Goal: Task Accomplishment & Management: Use online tool/utility

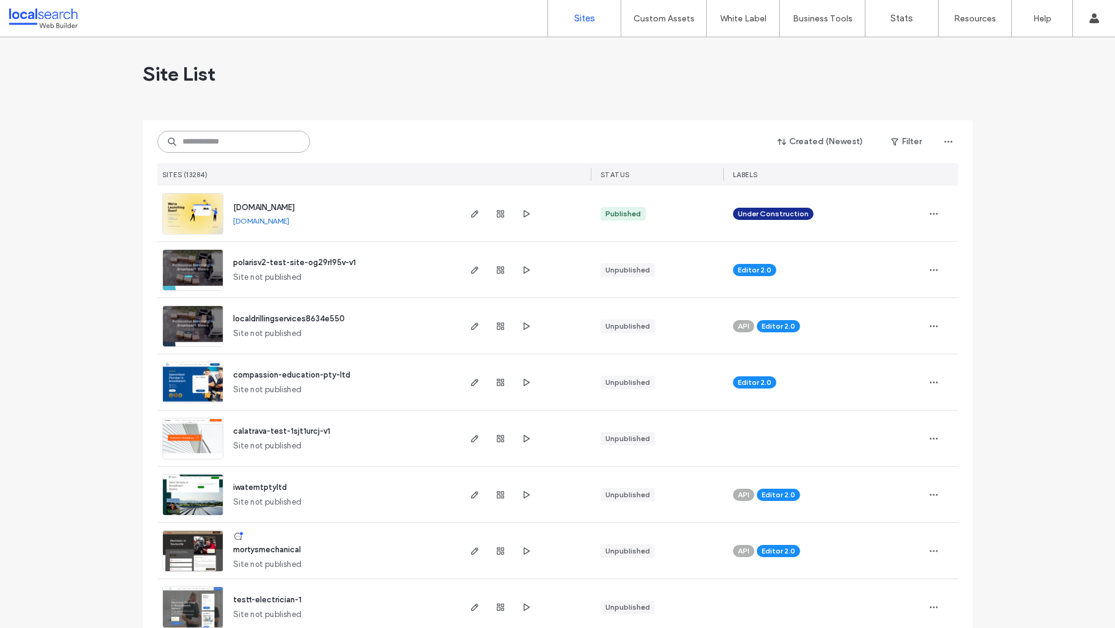
click at [231, 137] on input at bounding box center [233, 142] width 153 height 22
paste input "**********"
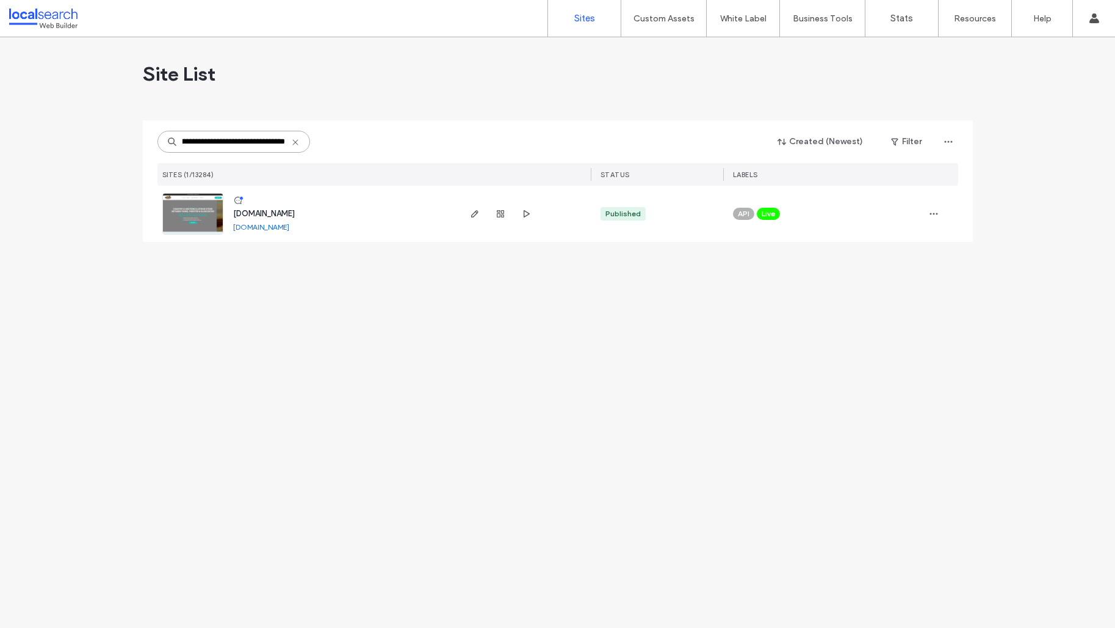
type input "**********"
click at [208, 212] on img at bounding box center [193, 235] width 60 height 83
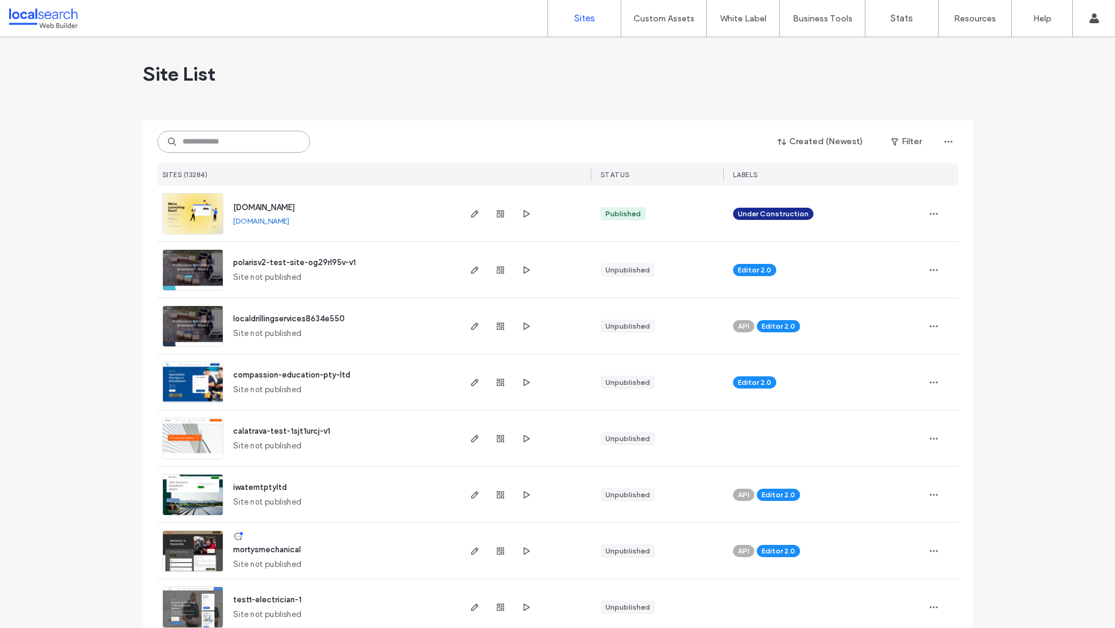
paste input "**********"
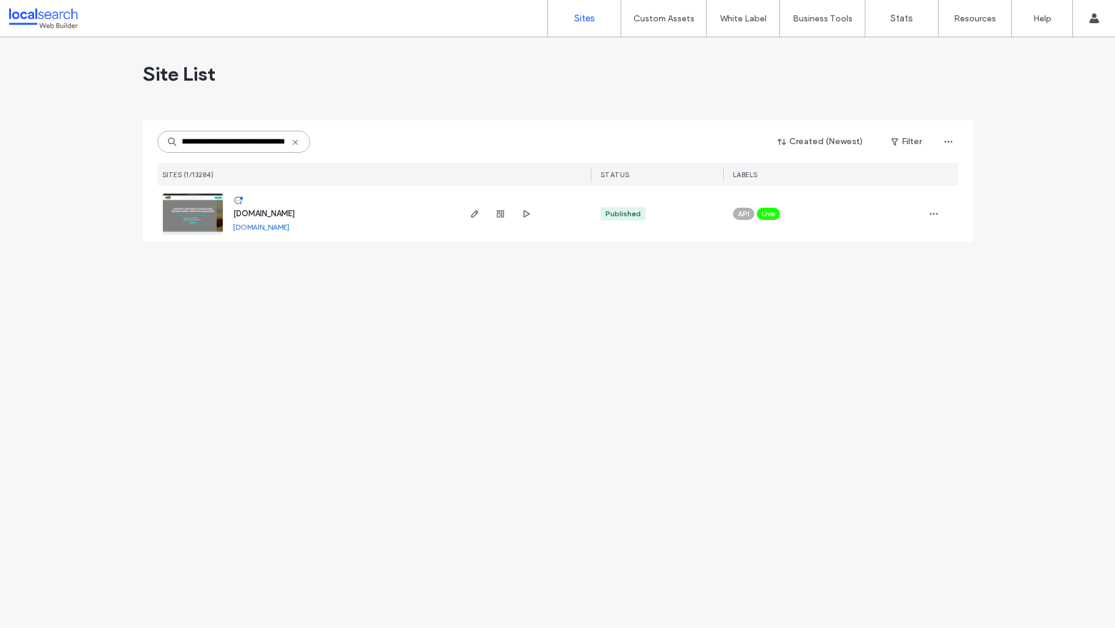
type input "**********"
click at [196, 219] on link at bounding box center [192, 214] width 61 height 42
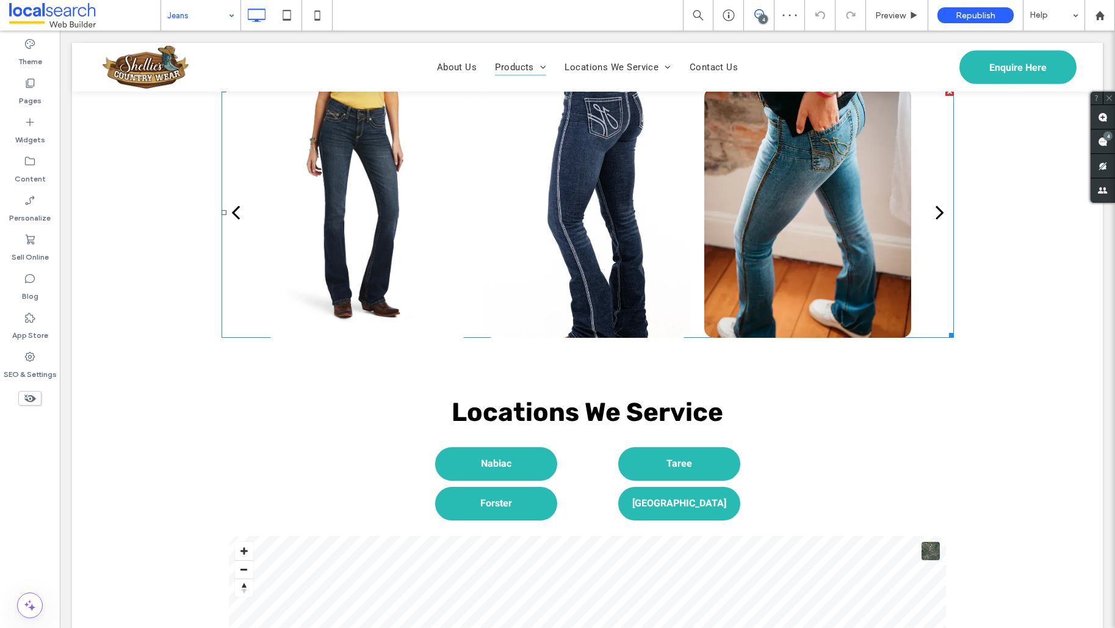
scroll to position [1624, 0]
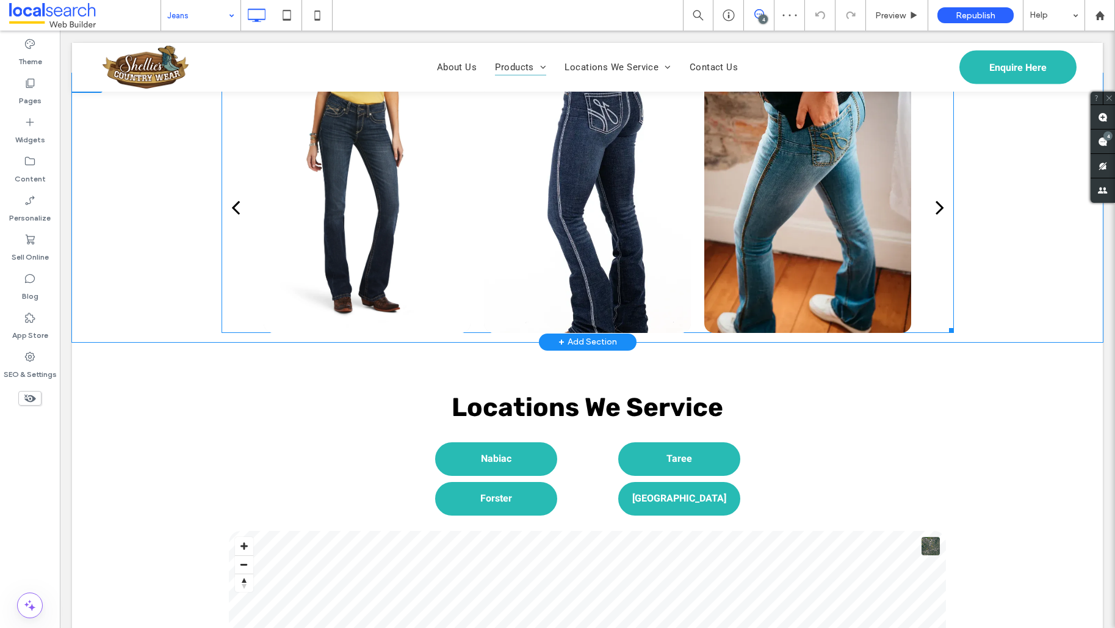
click at [598, 296] on div at bounding box center [587, 305] width 207 height 18
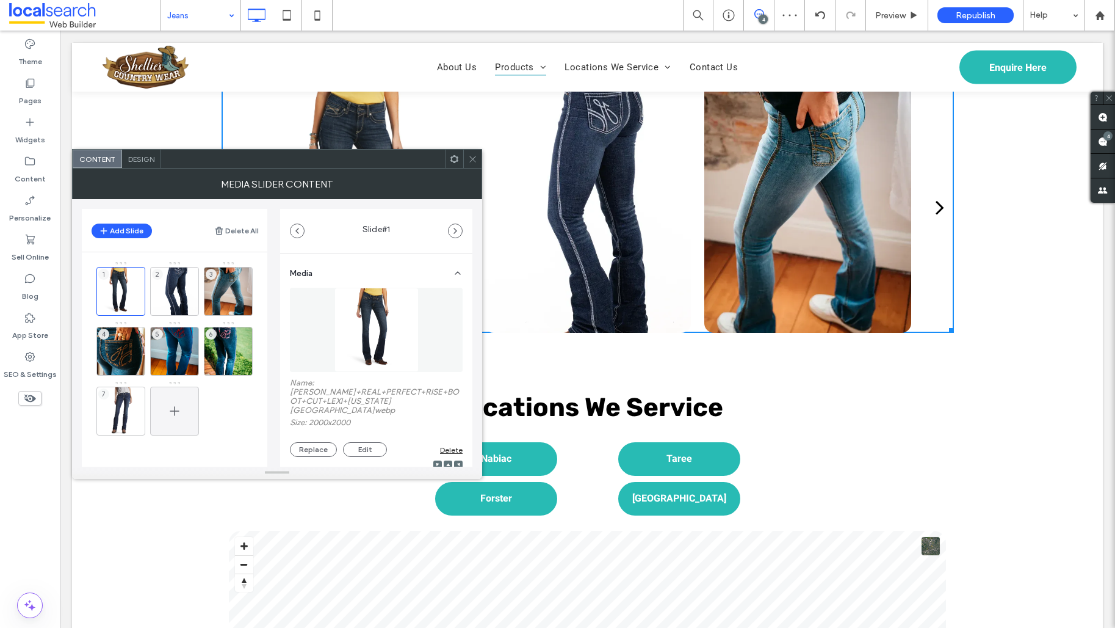
click at [151, 413] on div at bounding box center [174, 410] width 49 height 49
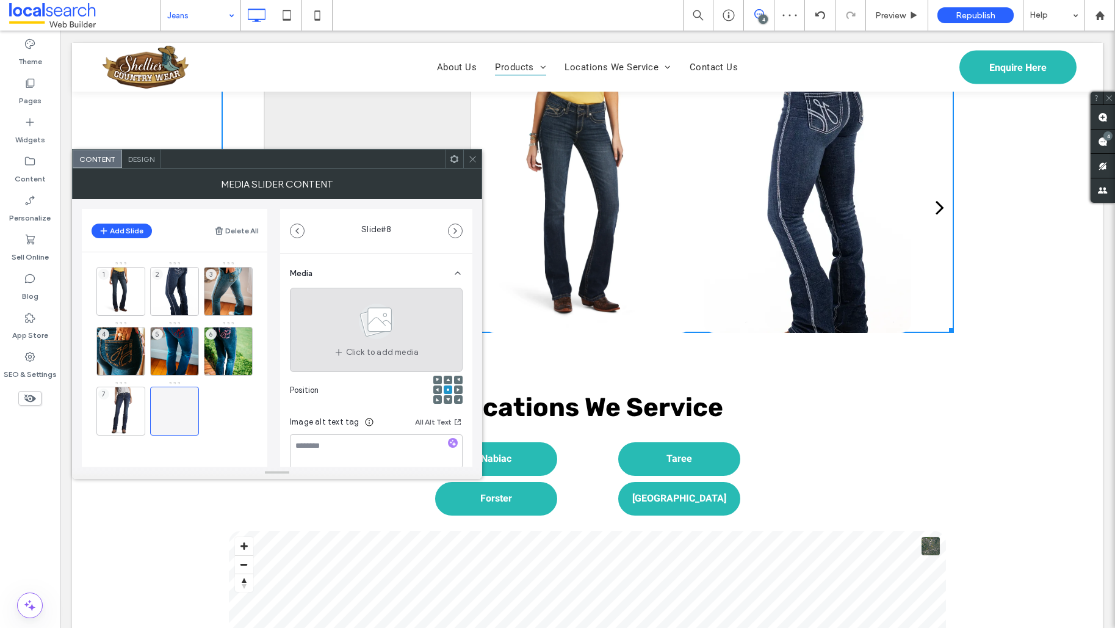
click at [318, 329] on div "Click to add media" at bounding box center [376, 330] width 173 height 84
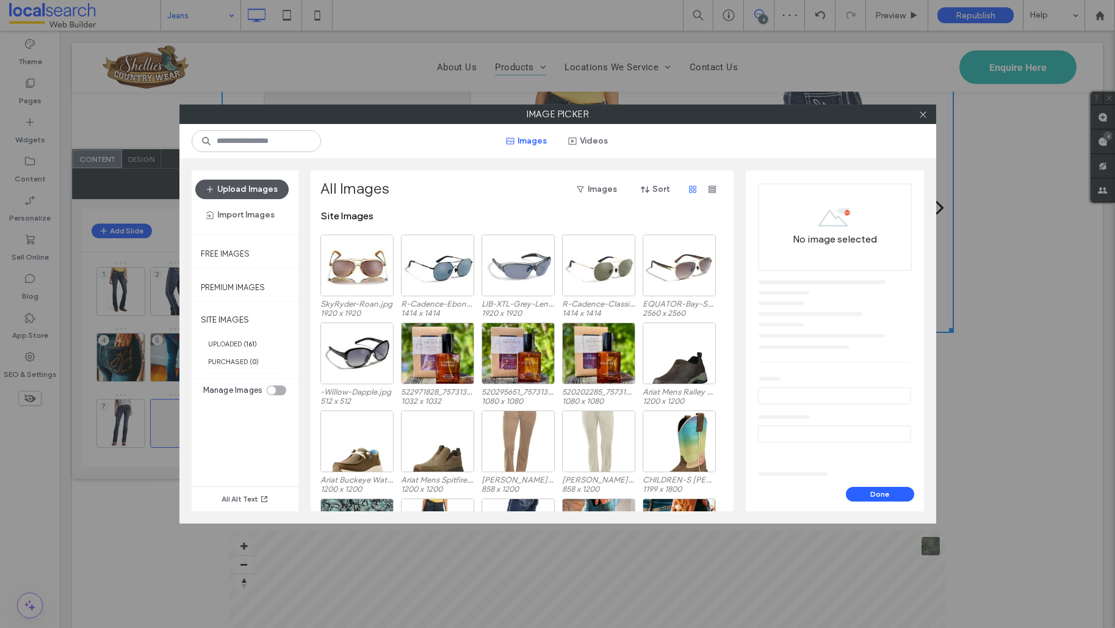
click at [240, 188] on button "Upload Images" at bounding box center [241, 189] width 93 height 20
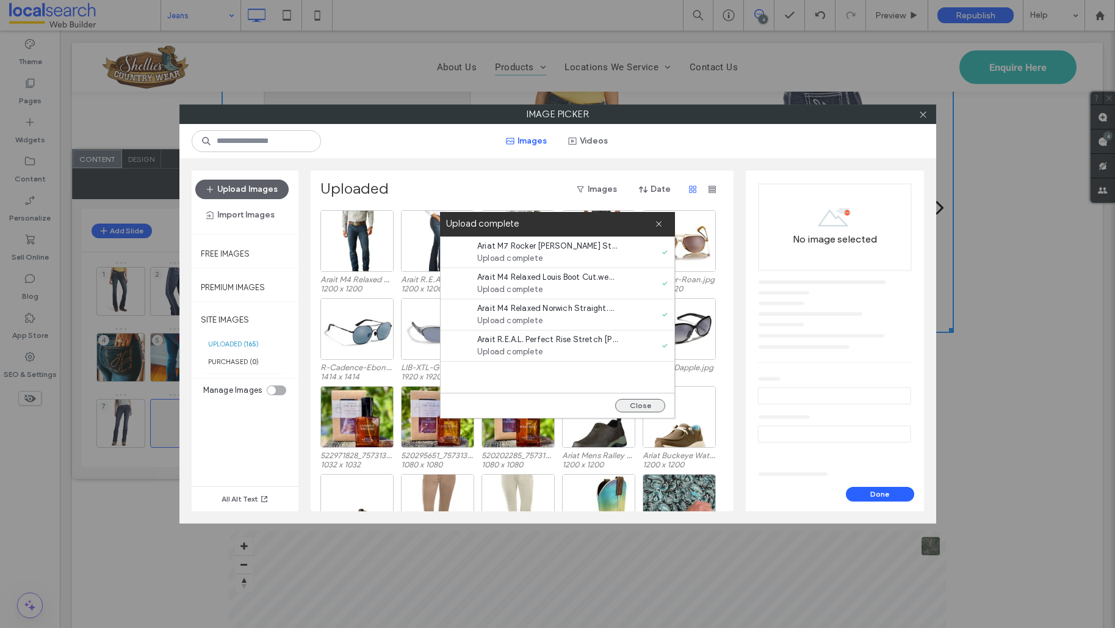
click at [640, 403] on button "Close" at bounding box center [640, 405] width 50 height 13
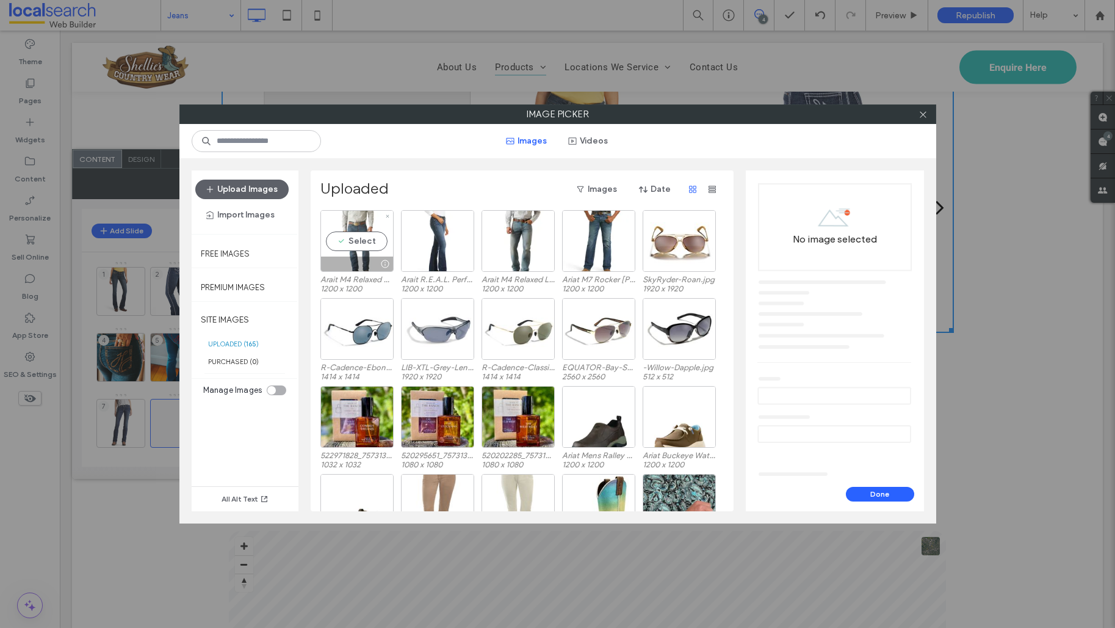
click at [355, 233] on div "Select" at bounding box center [356, 241] width 73 height 62
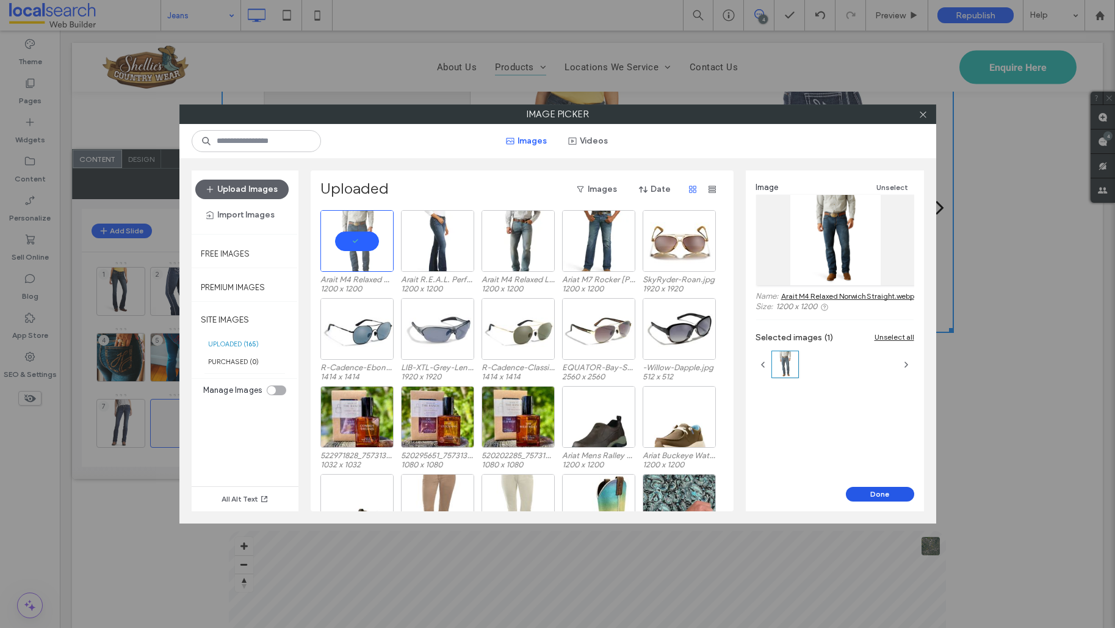
click at [899, 495] on button "Done" at bounding box center [880, 494] width 68 height 15
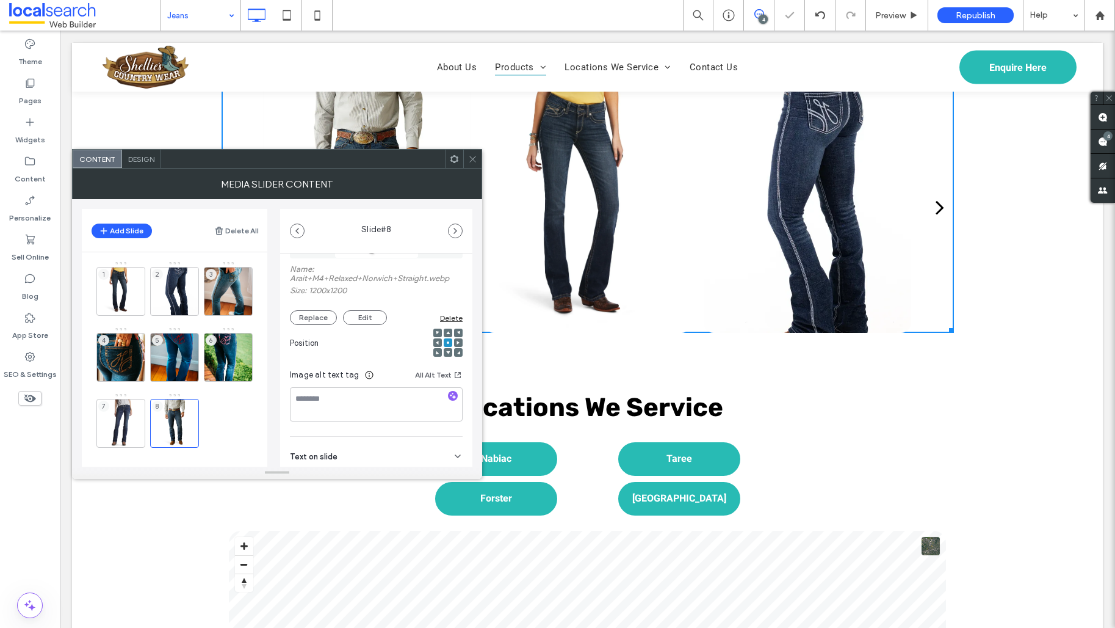
scroll to position [184, 0]
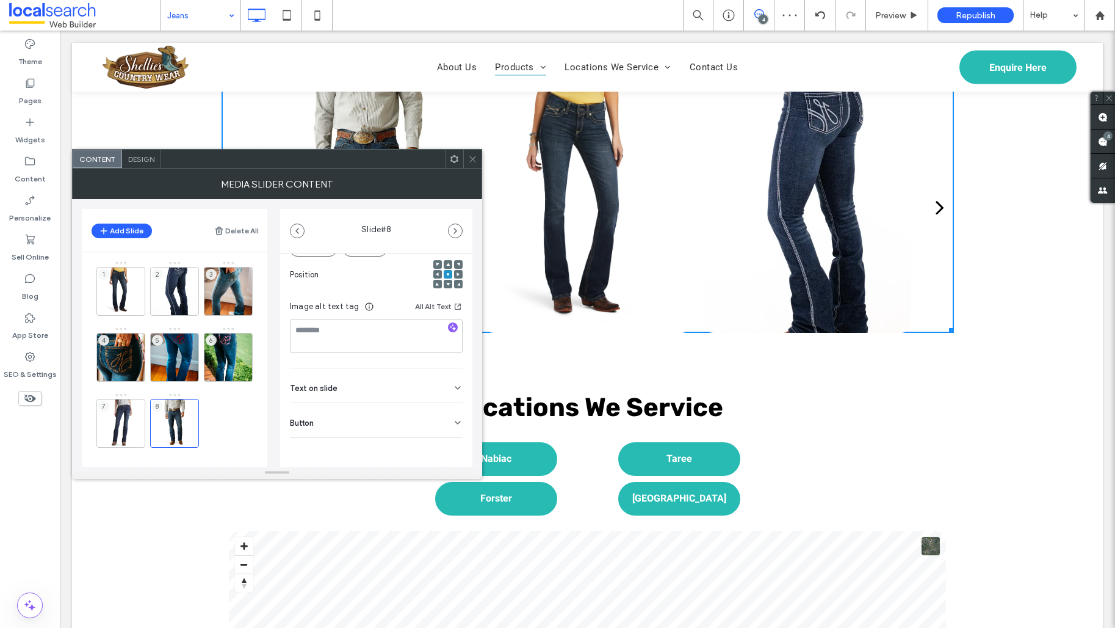
click at [386, 391] on div "Text on slide" at bounding box center [376, 385] width 173 height 34
click at [386, 424] on div "Button" at bounding box center [376, 420] width 173 height 34
drag, startPoint x: 441, startPoint y: 393, endPoint x: 306, endPoint y: 394, distance: 134.3
click at [446, 393] on icon at bounding box center [451, 390] width 11 height 11
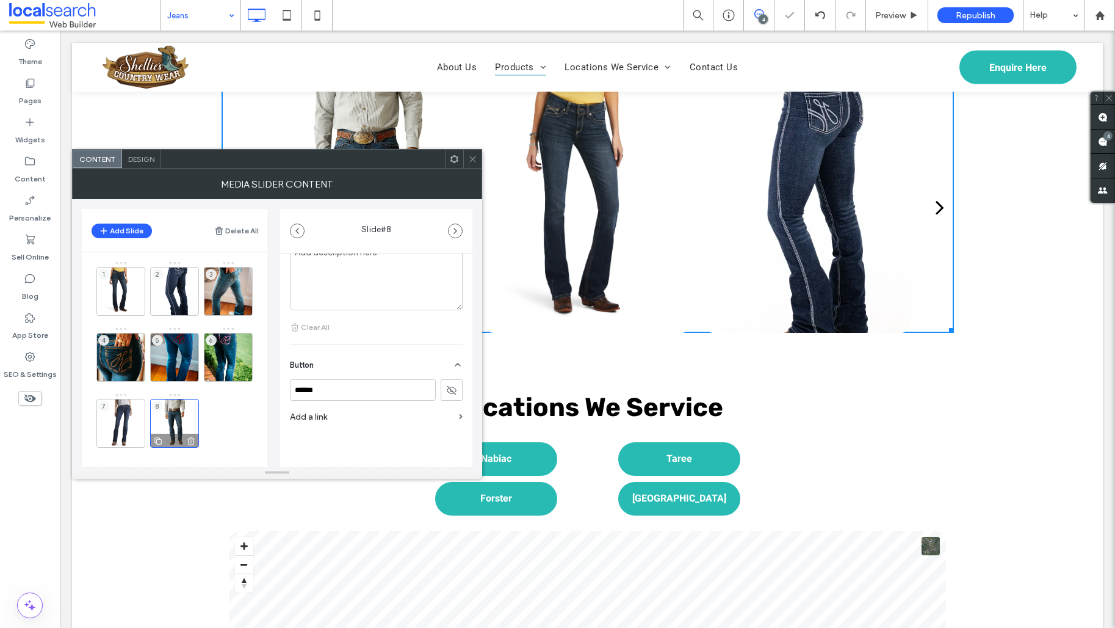
click at [167, 422] on div "8" at bounding box center [174, 423] width 49 height 49
click at [161, 438] on icon at bounding box center [158, 440] width 10 height 11
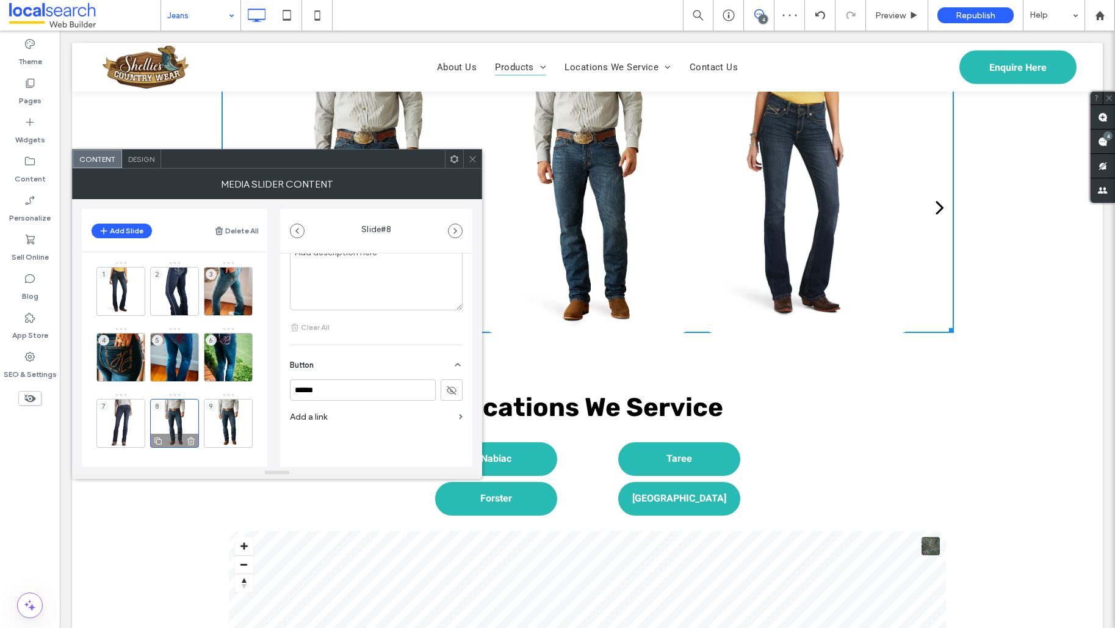
click at [161, 438] on icon at bounding box center [158, 440] width 10 height 11
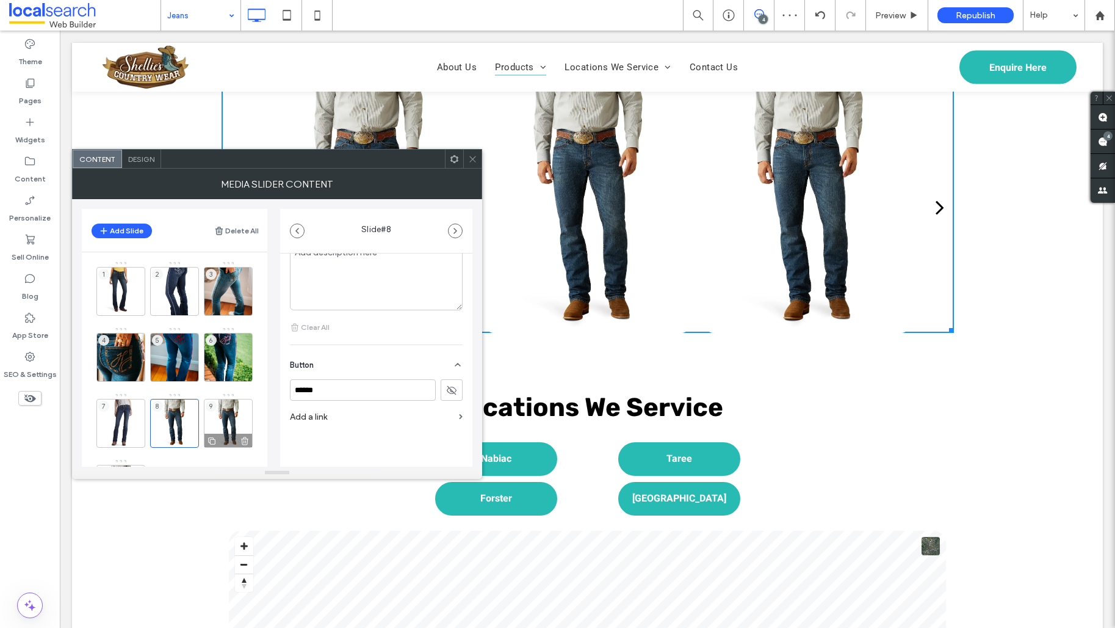
click at [214, 431] on div "9" at bounding box center [228, 423] width 49 height 49
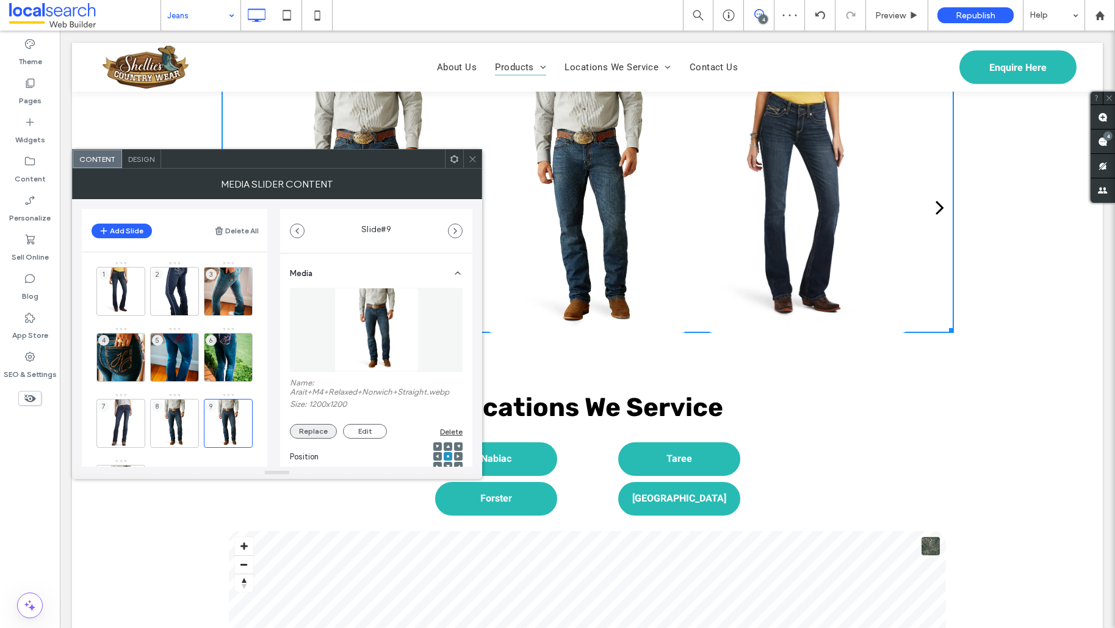
click at [316, 434] on button "Replace" at bounding box center [313, 431] width 47 height 15
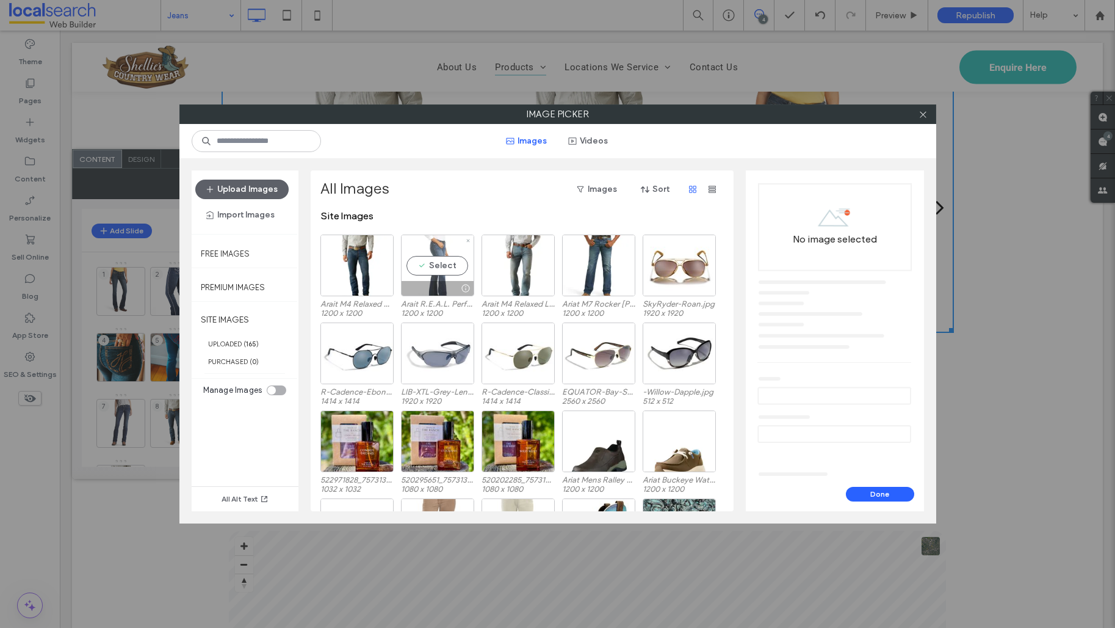
click at [466, 255] on div "Select" at bounding box center [437, 265] width 73 height 62
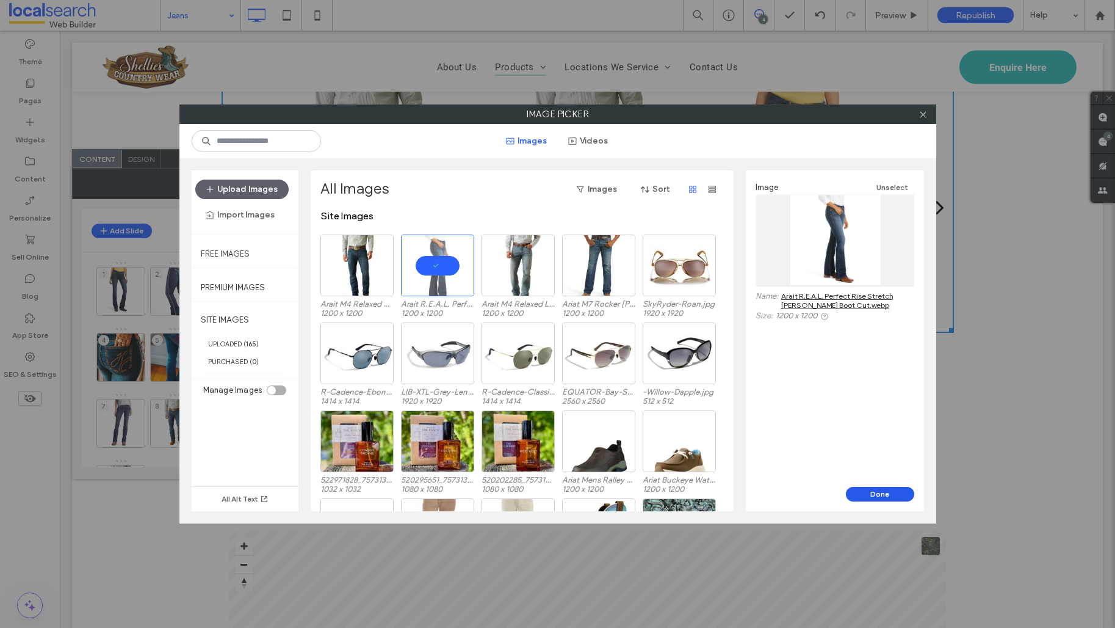
drag, startPoint x: 888, startPoint y: 494, endPoint x: 875, endPoint y: 492, distance: 12.3
click at [887, 494] on button "Done" at bounding box center [880, 494] width 68 height 15
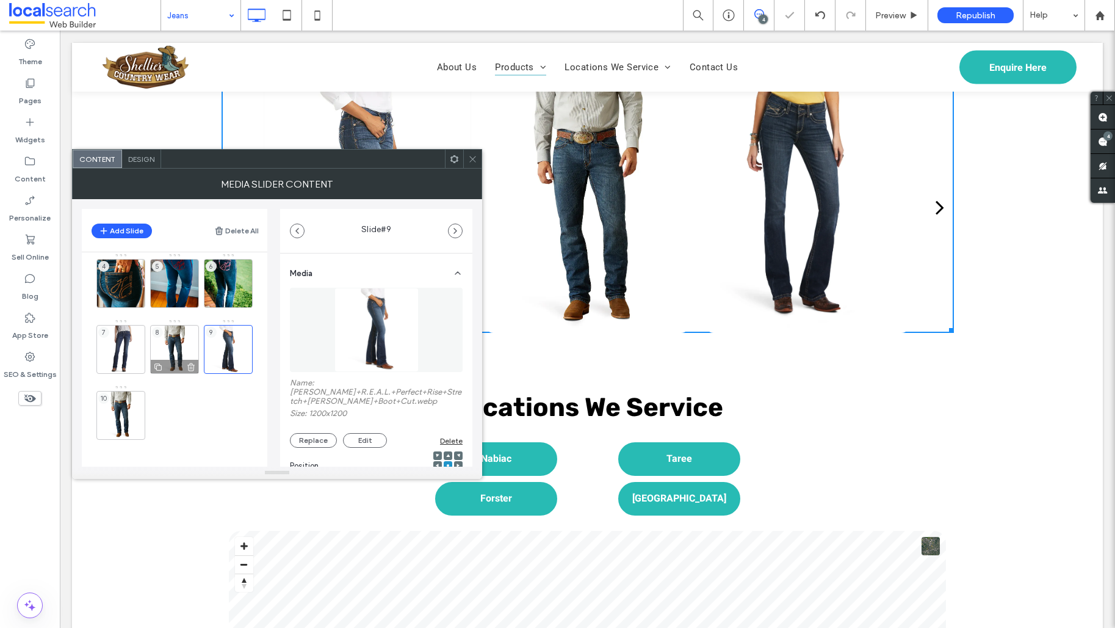
scroll to position [74, 0]
click at [117, 408] on div "10" at bounding box center [120, 414] width 49 height 49
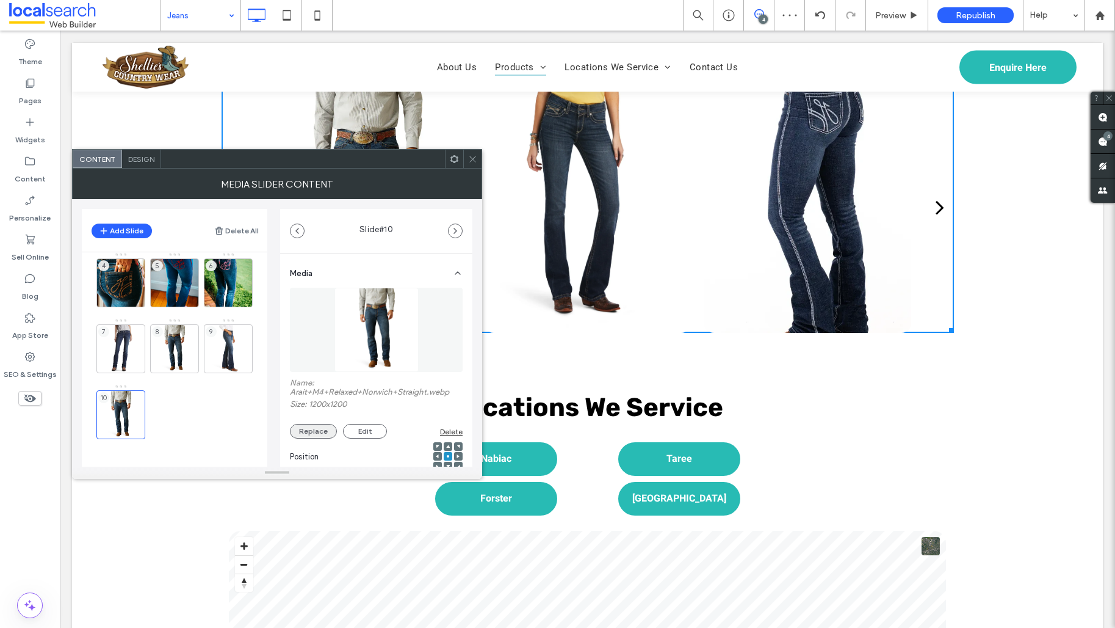
click at [298, 438] on button "Replace" at bounding box center [313, 431] width 47 height 15
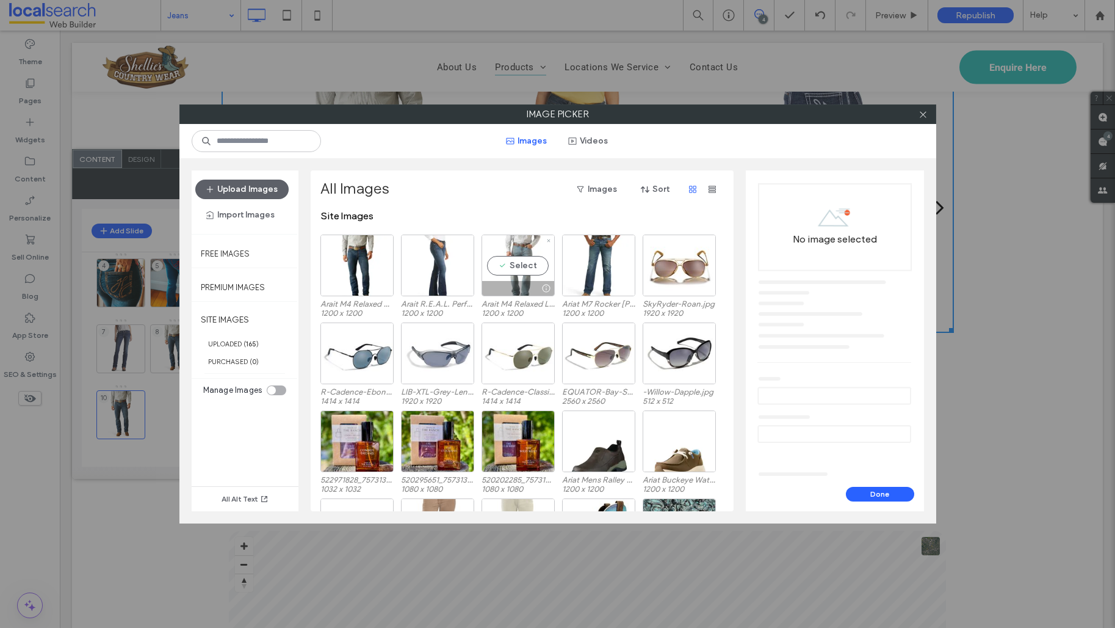
click at [527, 269] on div "Select" at bounding box center [518, 265] width 73 height 62
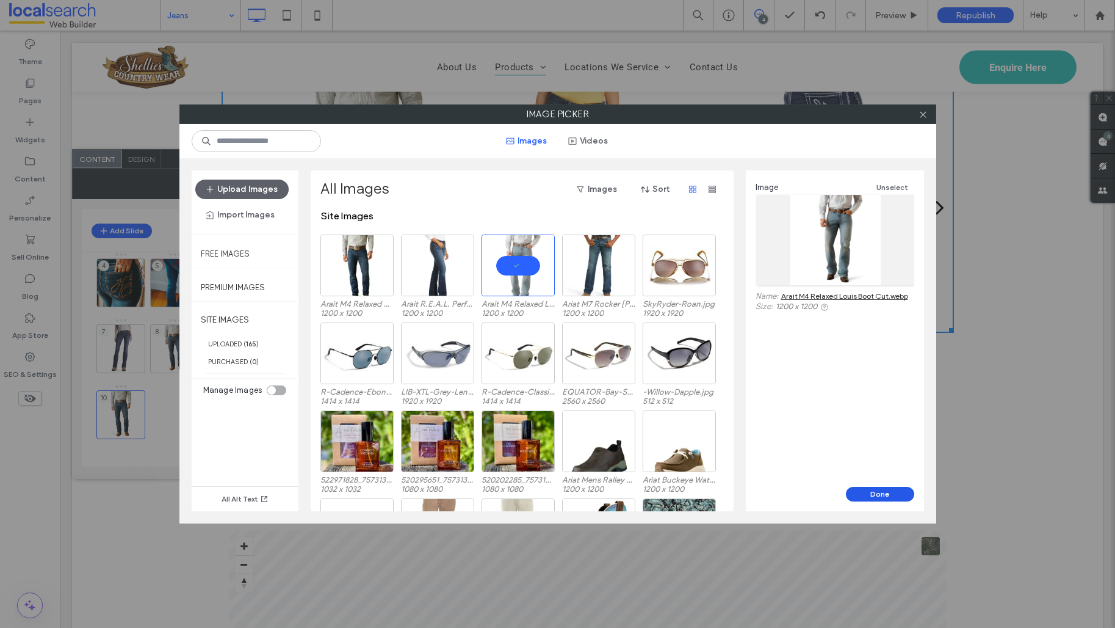
click at [890, 493] on button "Done" at bounding box center [880, 494] width 68 height 15
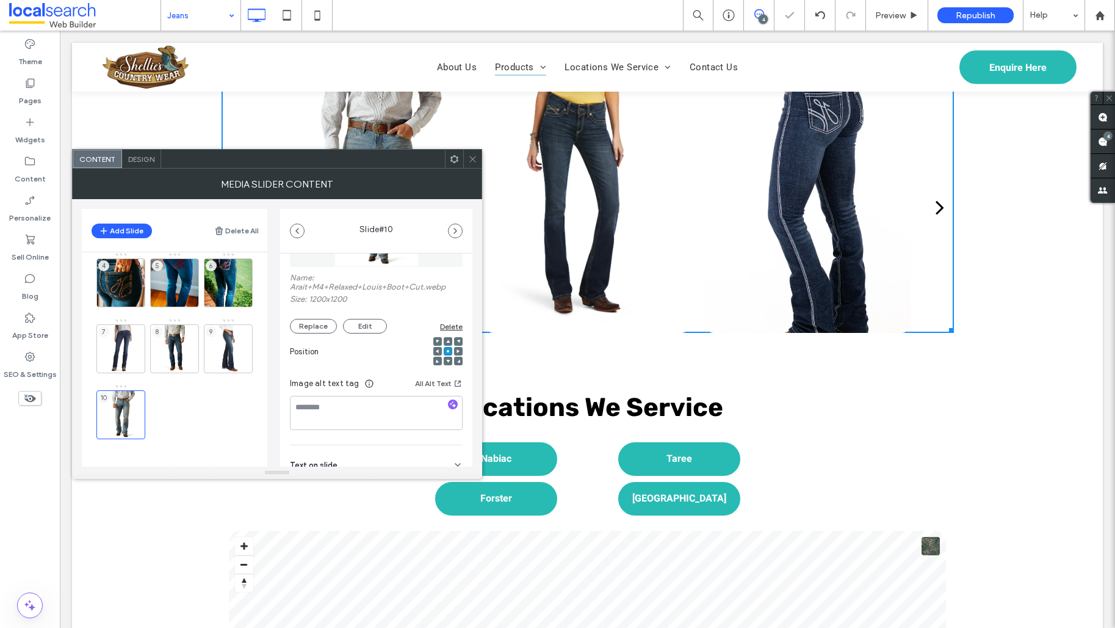
scroll to position [184, 0]
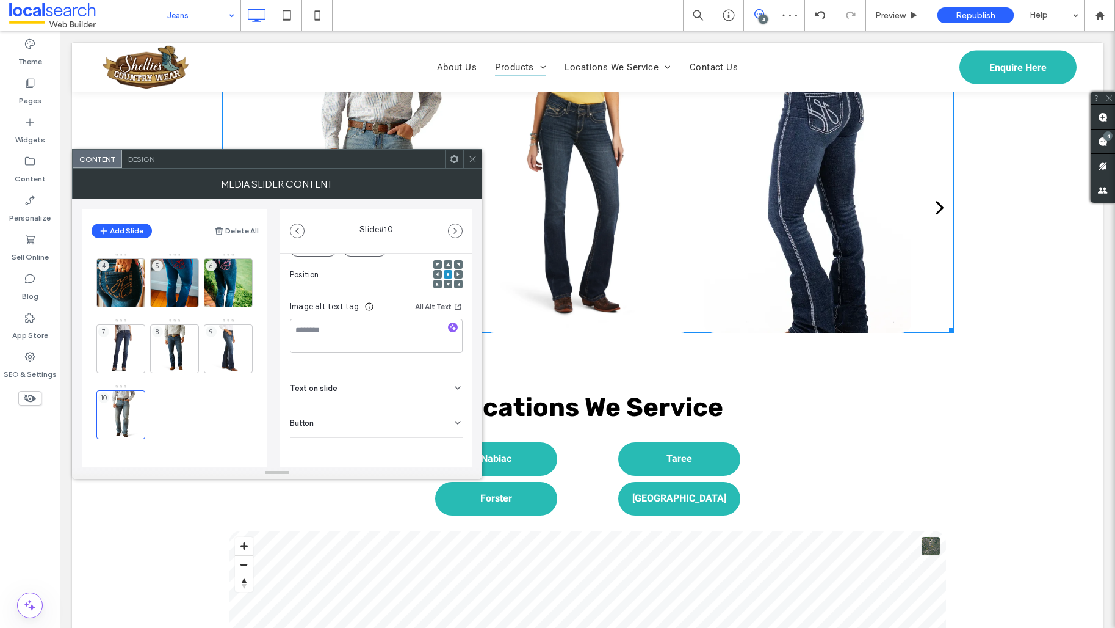
click at [329, 424] on div "Button" at bounding box center [376, 420] width 173 height 34
click at [129, 418] on div "10" at bounding box center [120, 414] width 49 height 49
click at [109, 427] on icon at bounding box center [104, 432] width 10 height 11
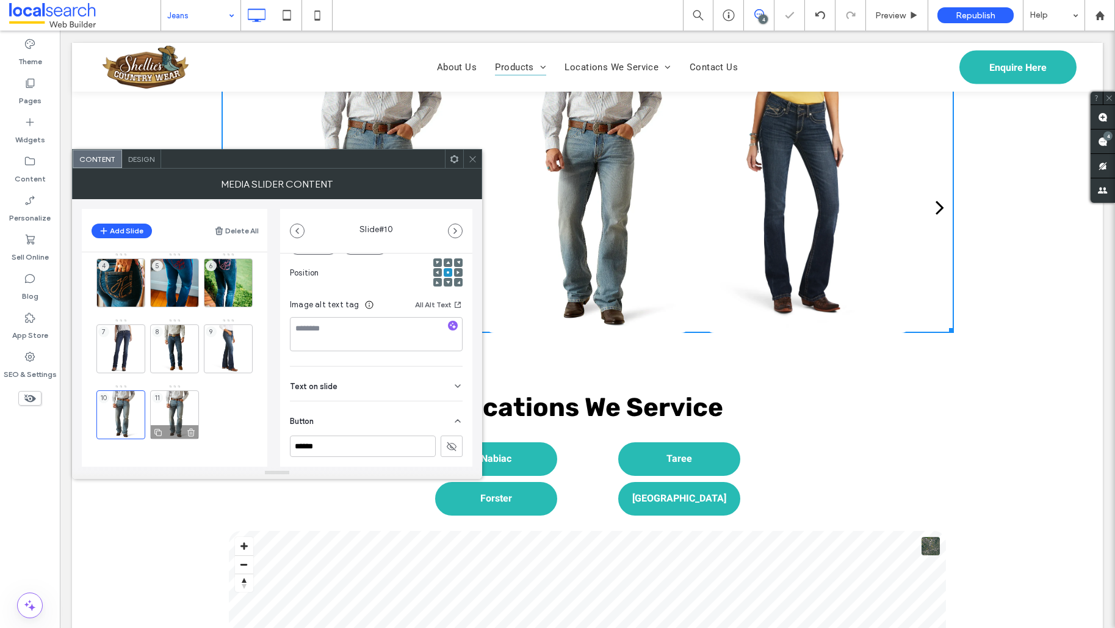
click at [172, 421] on div "11" at bounding box center [174, 414] width 49 height 49
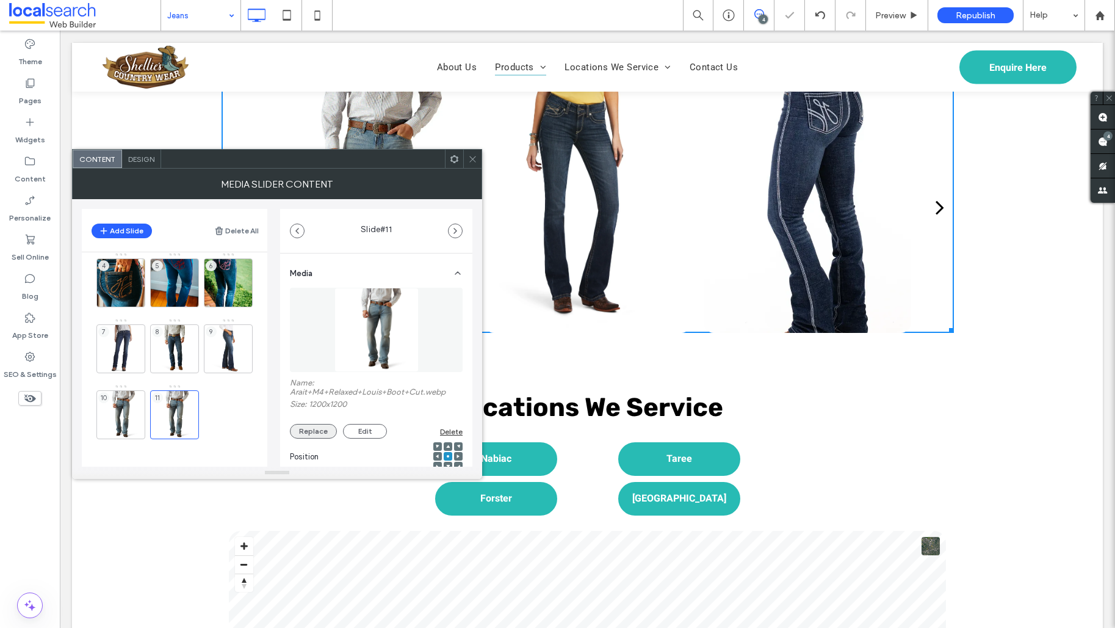
click at [313, 435] on button "Replace" at bounding box center [313, 431] width 47 height 15
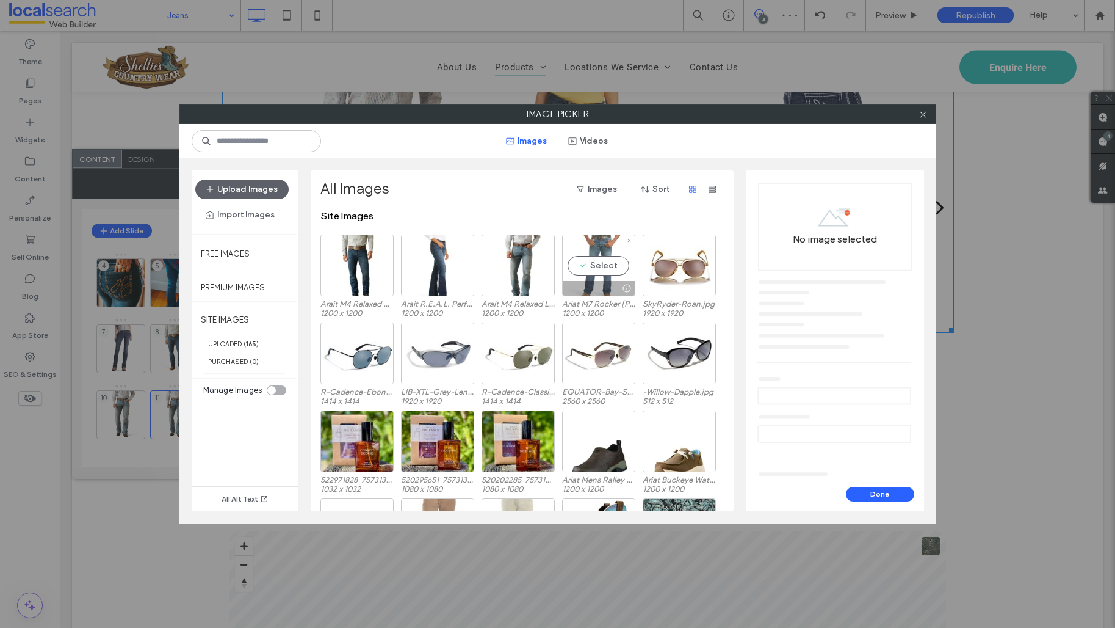
click at [632, 264] on div "Select" at bounding box center [598, 265] width 73 height 62
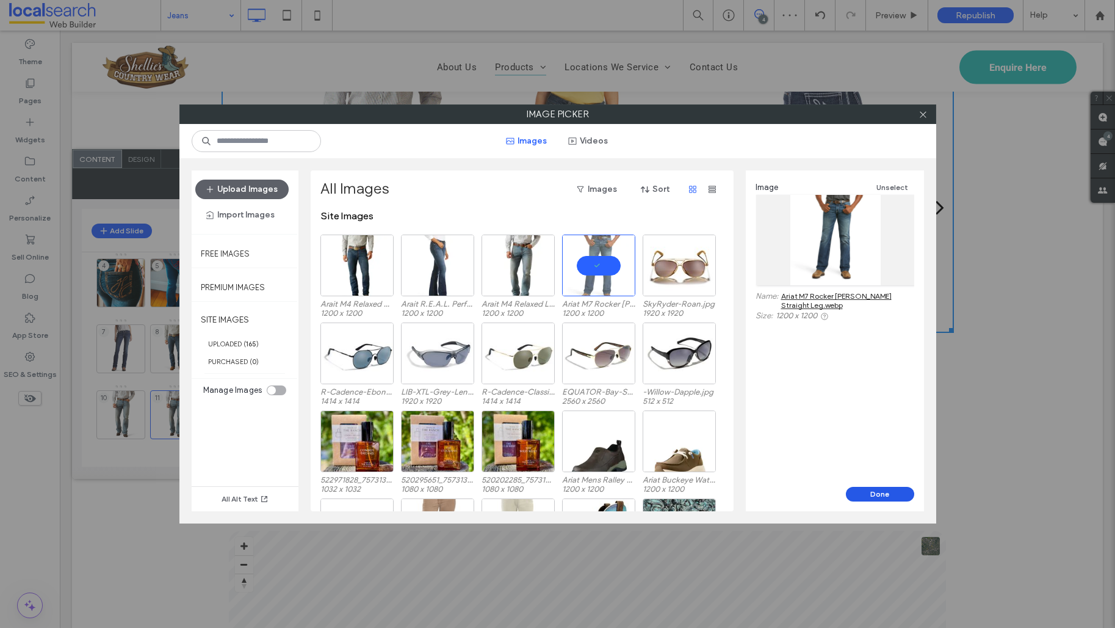
click at [899, 488] on button "Done" at bounding box center [880, 494] width 68 height 15
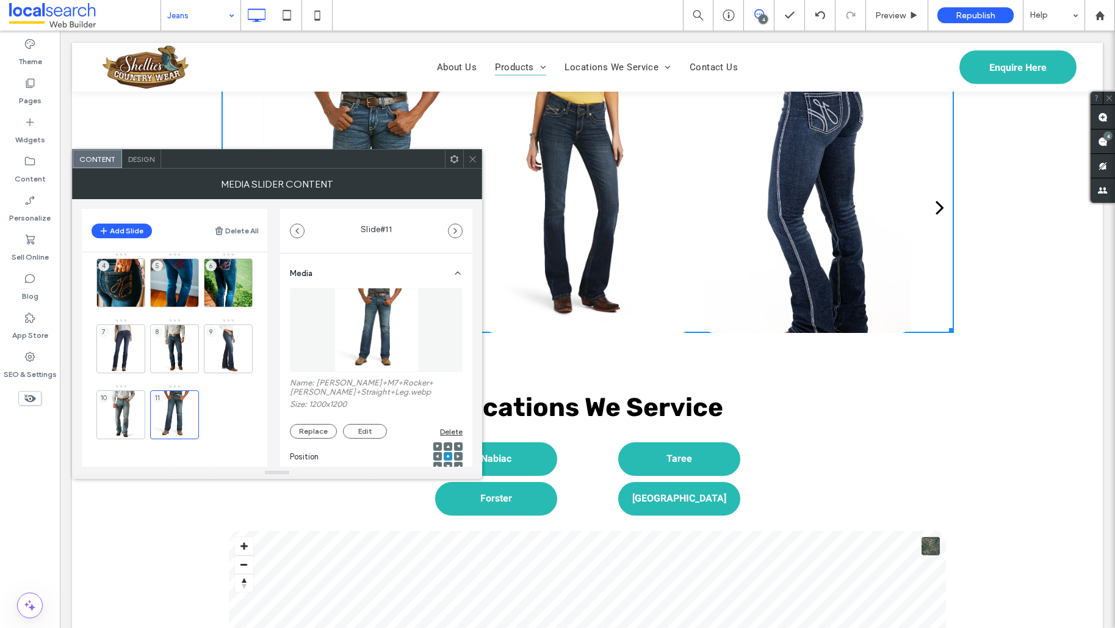
click at [474, 155] on icon at bounding box center [472, 158] width 9 height 9
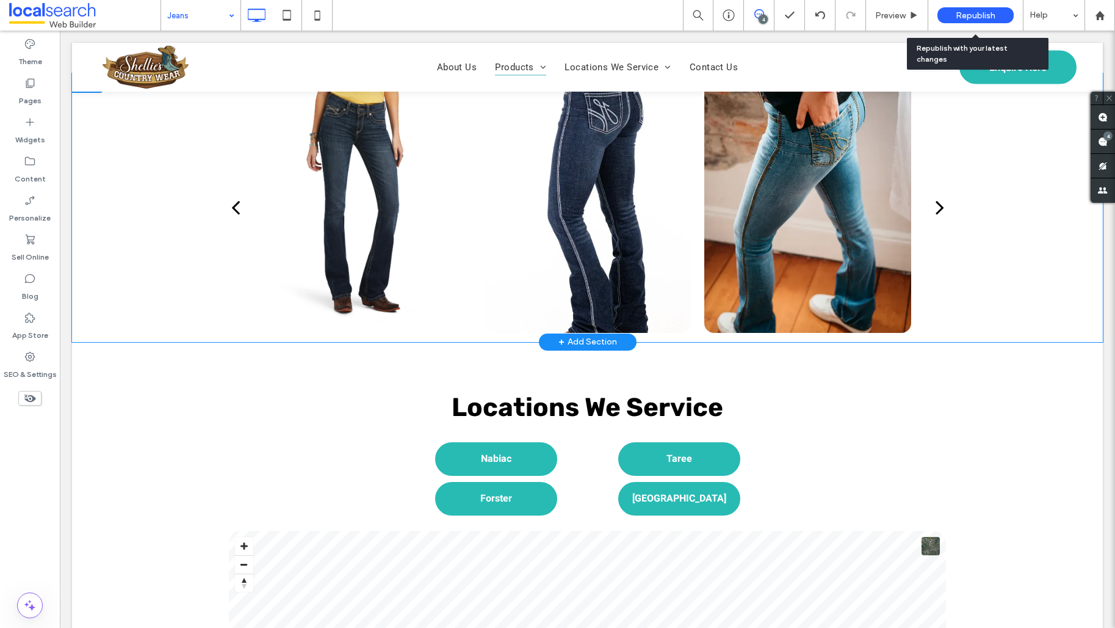
click at [953, 16] on div "Republish" at bounding box center [976, 15] width 76 height 16
